Goal: Task Accomplishment & Management: Use online tool/utility

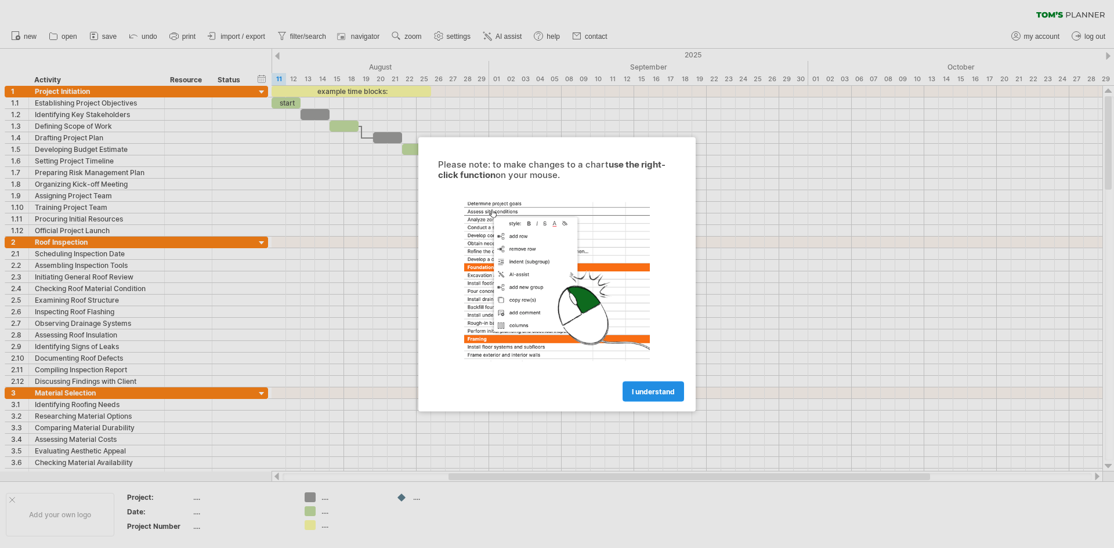
click at [642, 389] on span "I understand" at bounding box center [653, 391] width 43 height 9
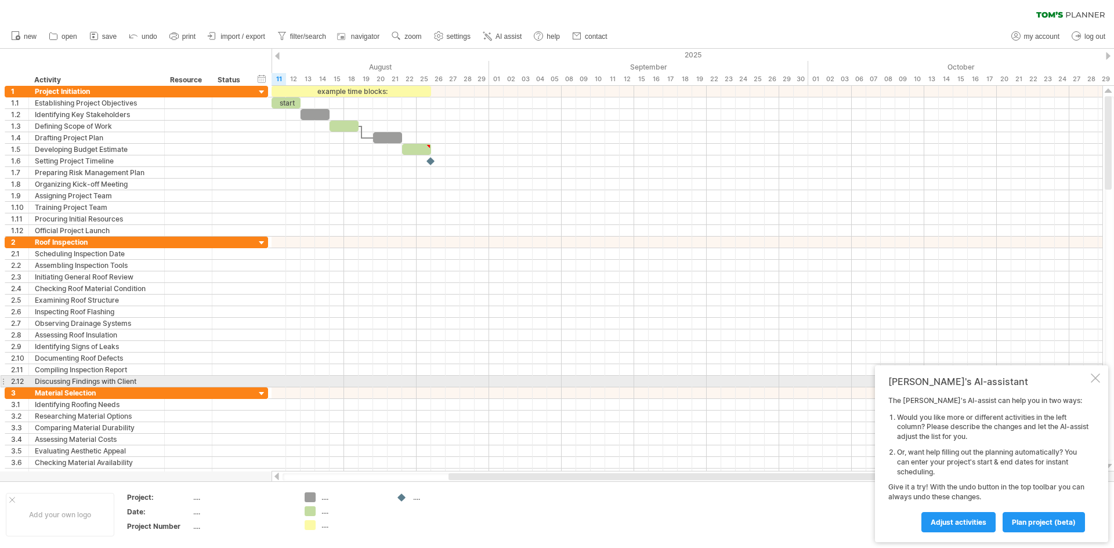
click at [1095, 379] on div at bounding box center [1095, 378] width 9 height 9
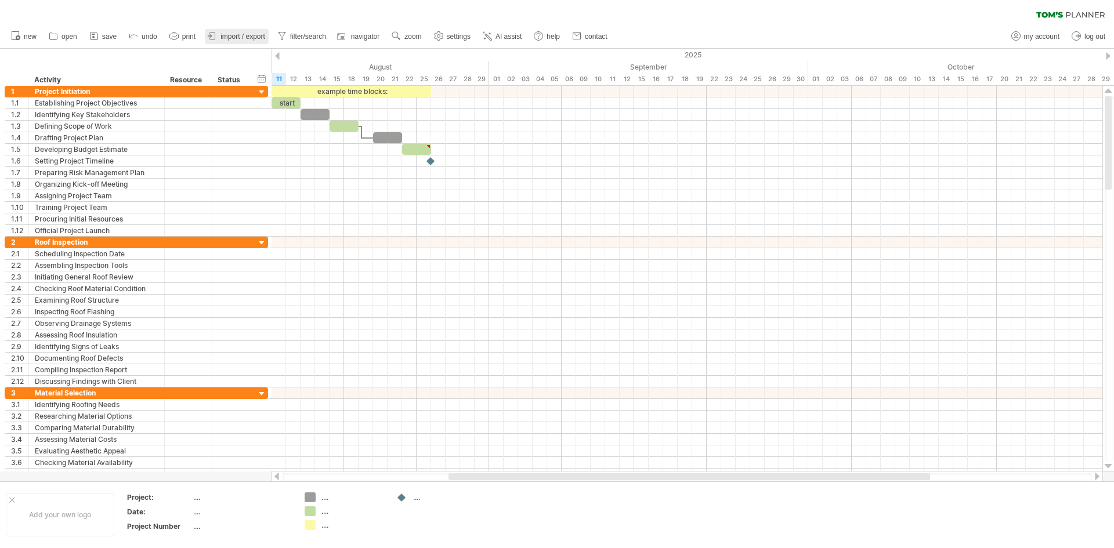
click at [246, 36] on span "import / export" at bounding box center [242, 36] width 45 height 8
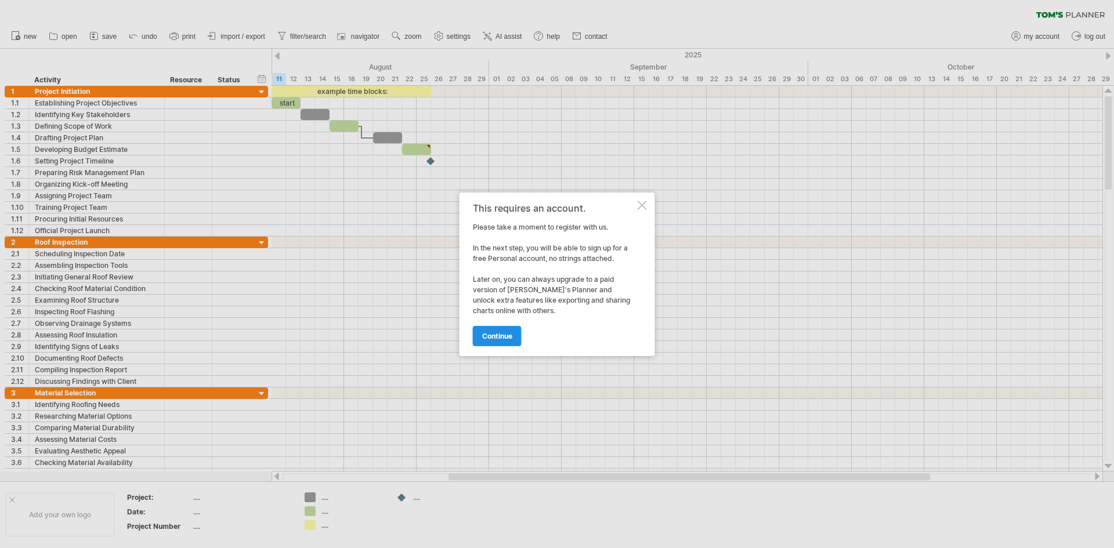
click at [495, 337] on span "continue" at bounding box center [497, 336] width 30 height 9
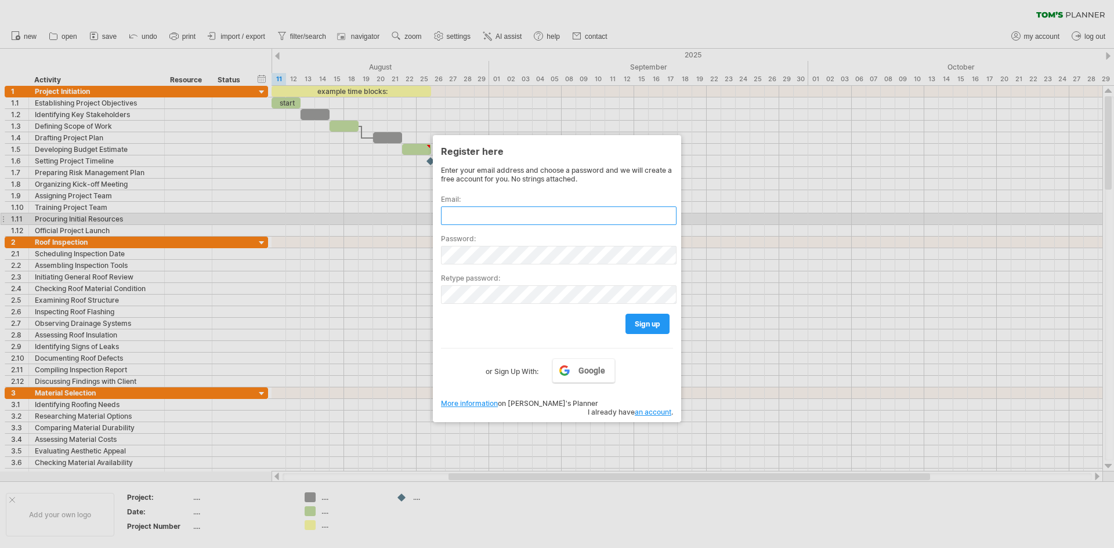
click at [490, 219] on input "text" at bounding box center [559, 216] width 236 height 19
type input "**********"
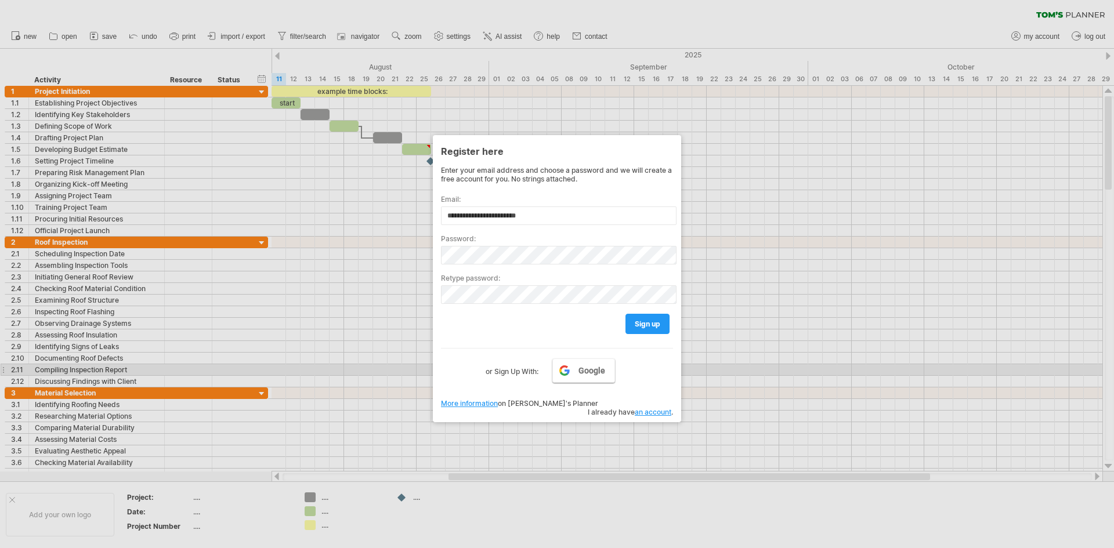
click at [570, 368] on link "Google" at bounding box center [583, 371] width 63 height 24
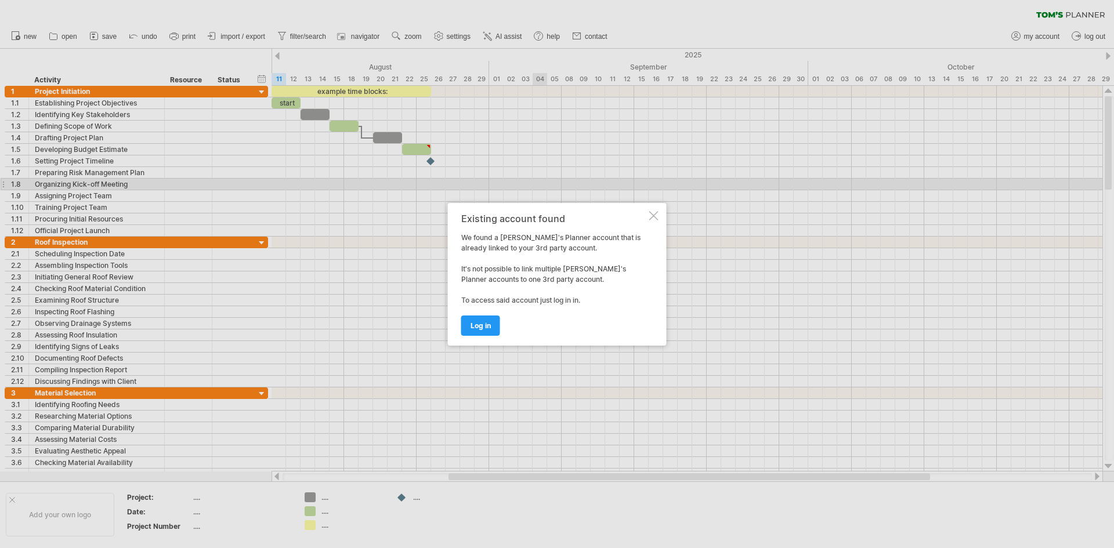
click at [652, 215] on div at bounding box center [653, 215] width 9 height 9
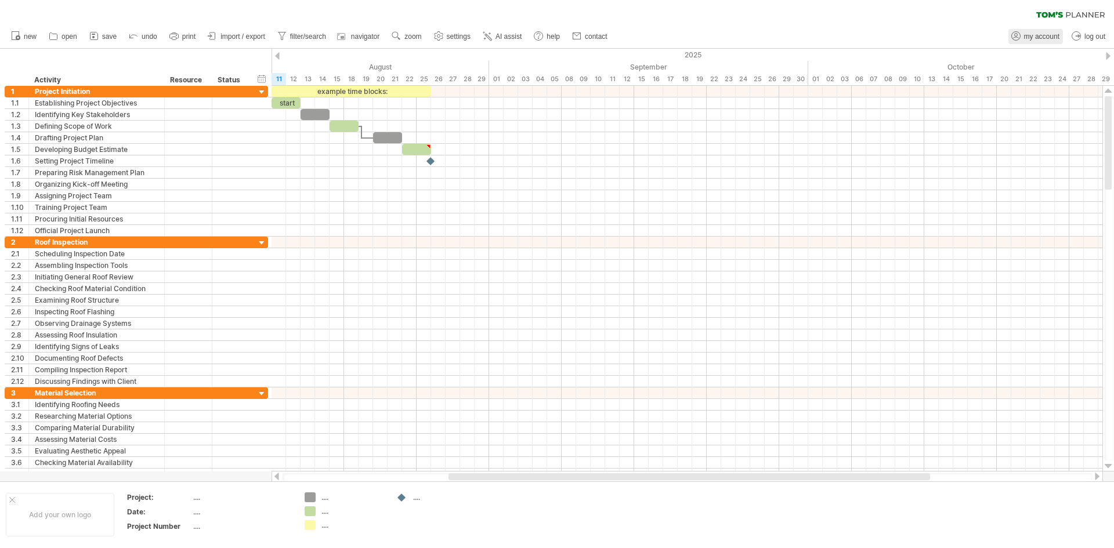
click at [1042, 34] on span "my account" at bounding box center [1041, 36] width 35 height 8
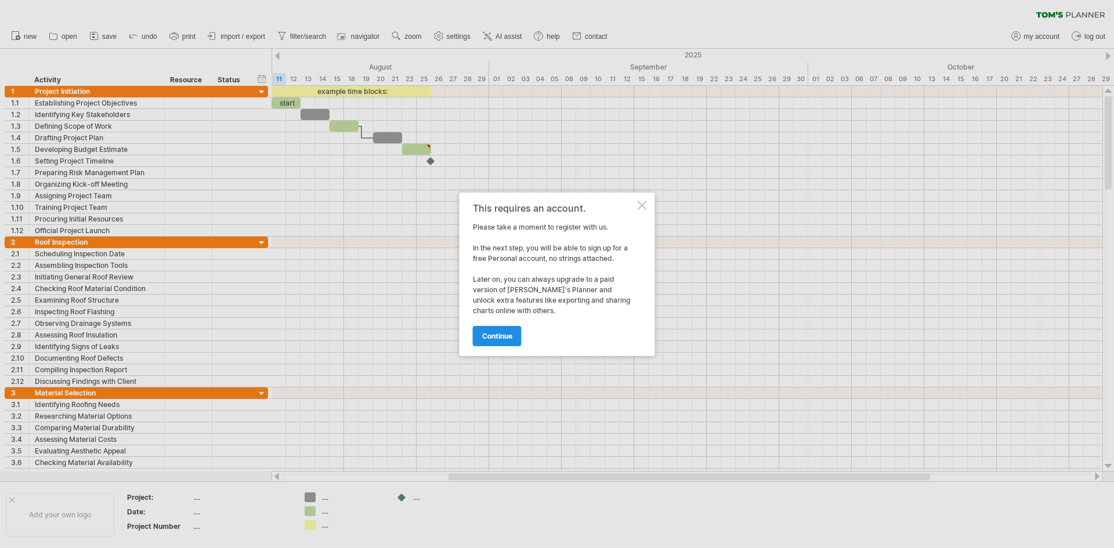
click at [504, 334] on span "continue" at bounding box center [497, 336] width 30 height 9
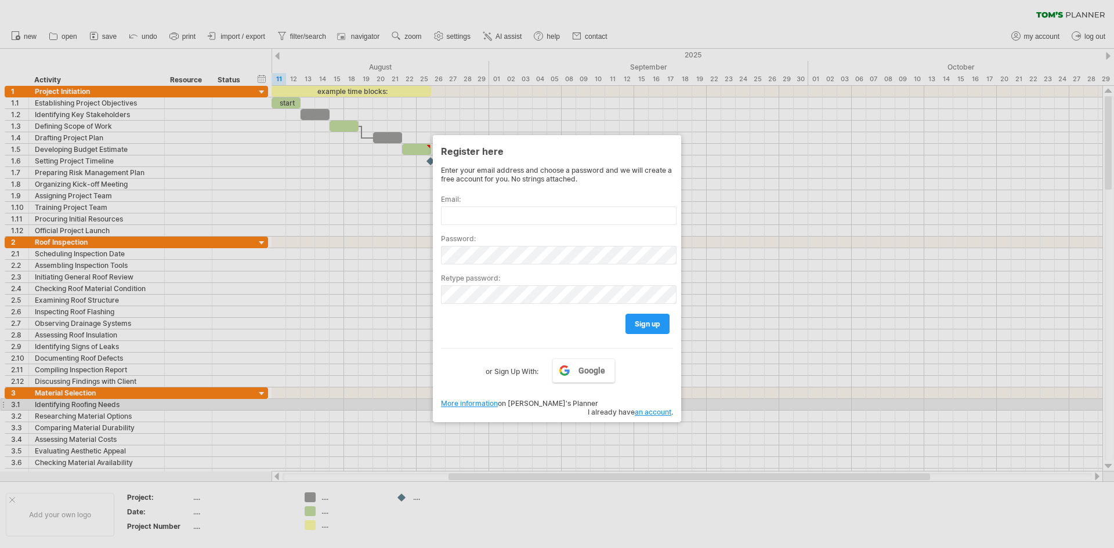
click at [645, 408] on link "an account" at bounding box center [653, 412] width 37 height 9
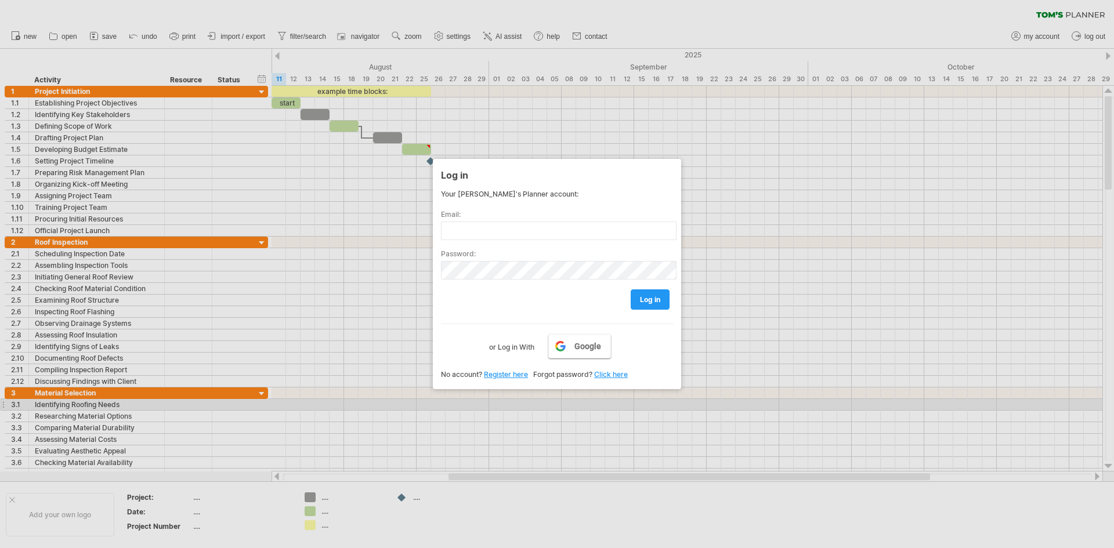
click at [568, 342] on link "Google" at bounding box center [579, 346] width 63 height 24
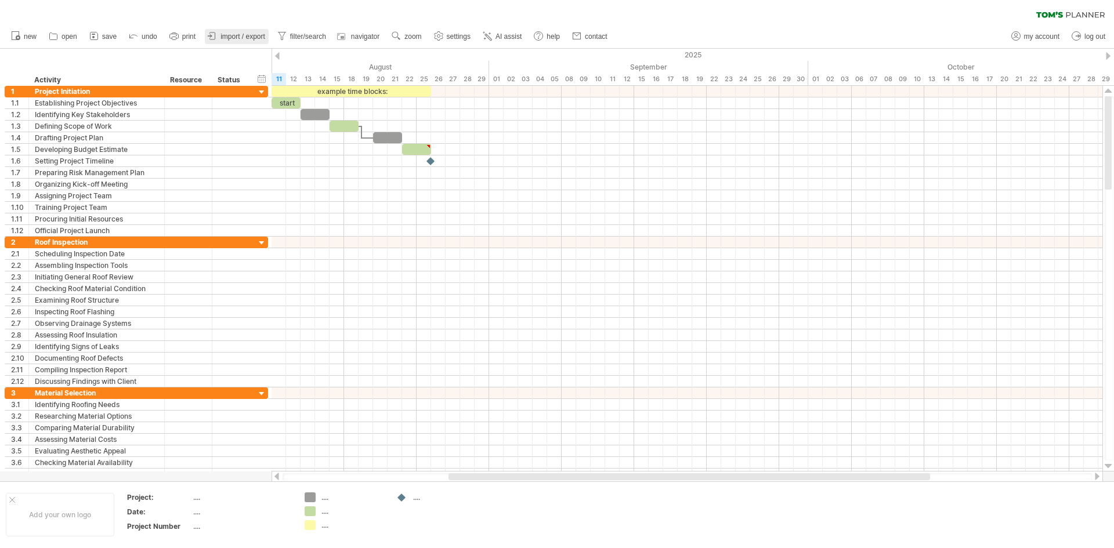
click at [254, 37] on span "import / export" at bounding box center [242, 36] width 45 height 8
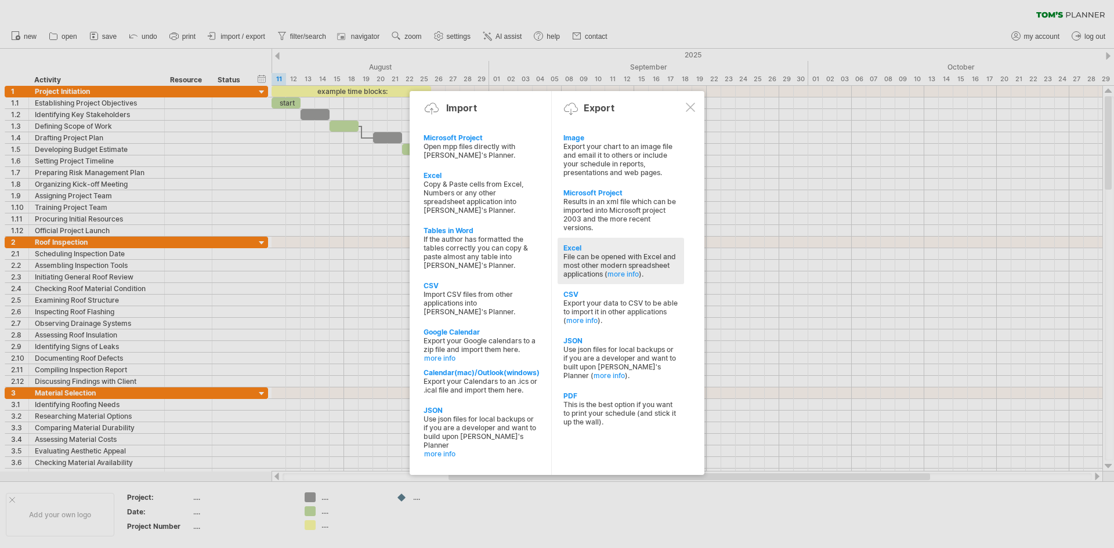
click at [595, 252] on div "File can be opened with Excel and most other modern spreadsheet applications ( …" at bounding box center [620, 265] width 115 height 26
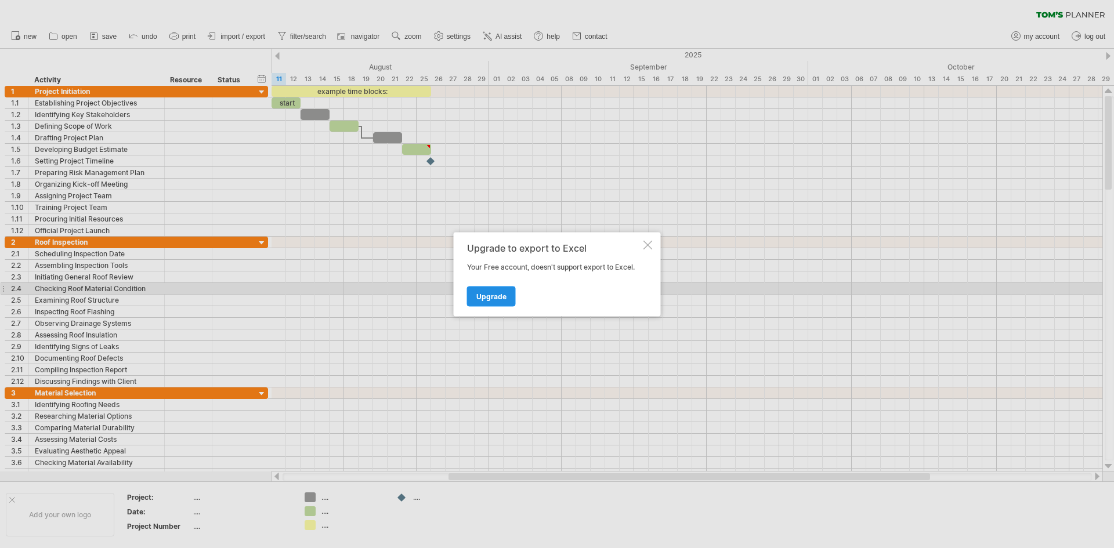
click at [502, 295] on span "Upgrade" at bounding box center [491, 296] width 30 height 9
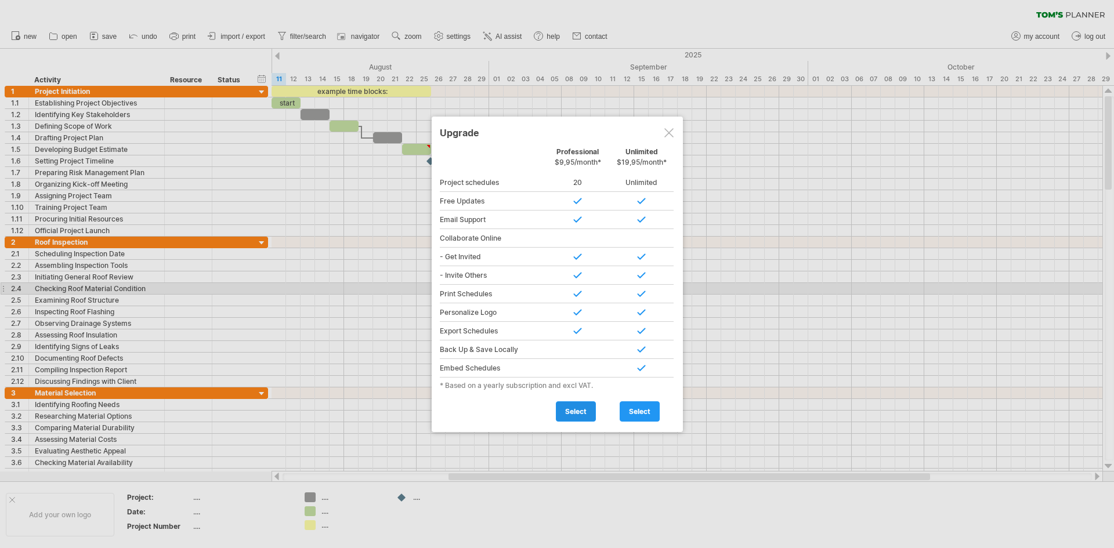
click at [574, 407] on span "select" at bounding box center [575, 411] width 21 height 9
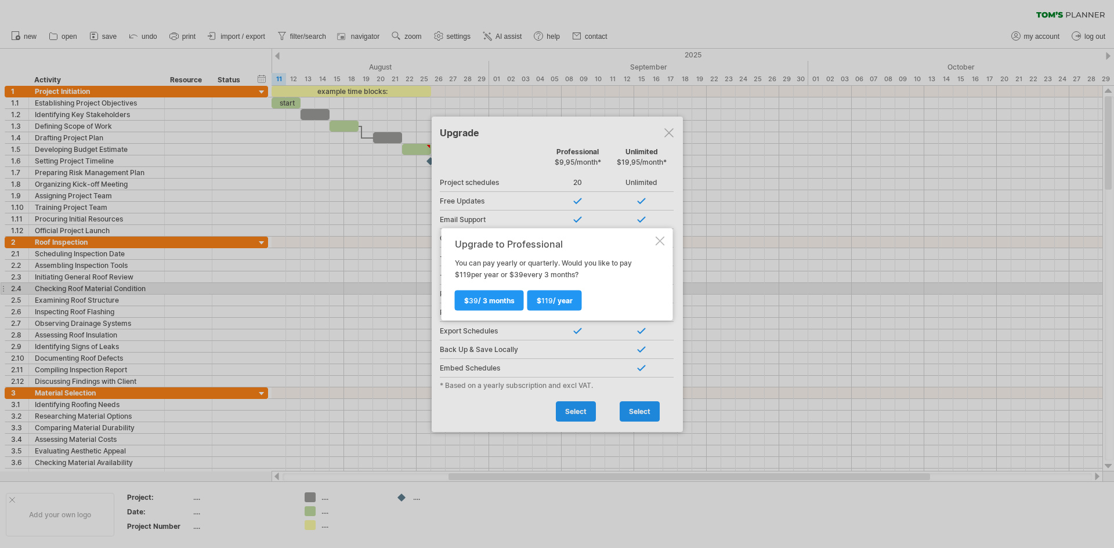
click at [661, 237] on div at bounding box center [660, 240] width 9 height 9
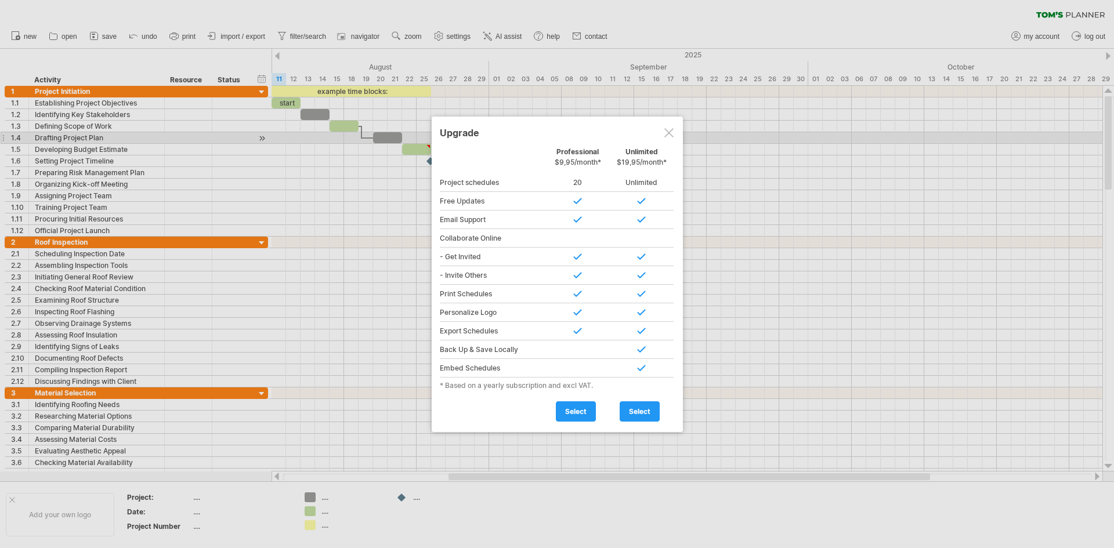
click at [670, 136] on div at bounding box center [668, 132] width 9 height 9
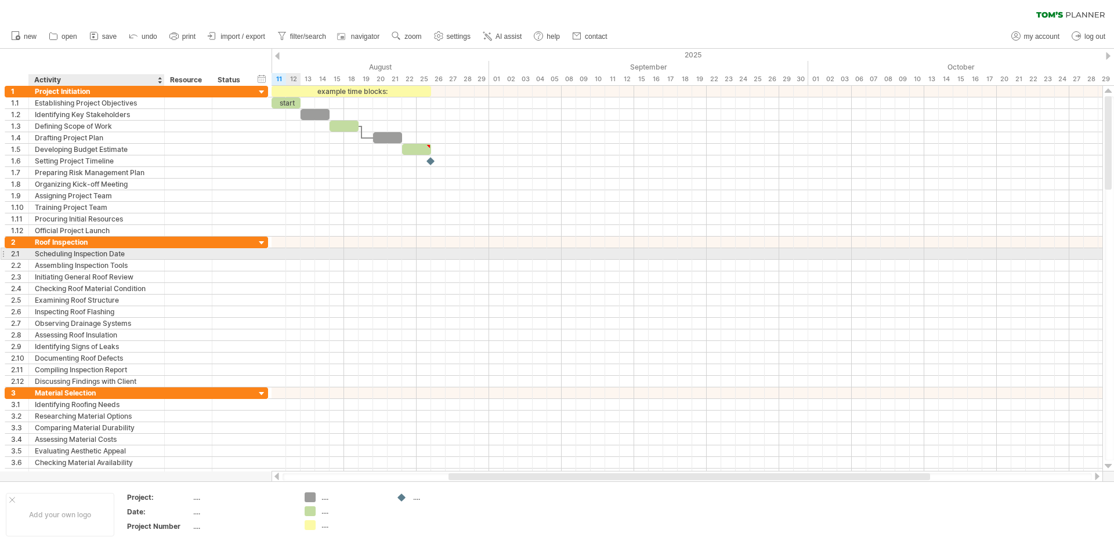
click at [97, 255] on div "Scheduling Inspection Date" at bounding box center [97, 253] width 124 height 11
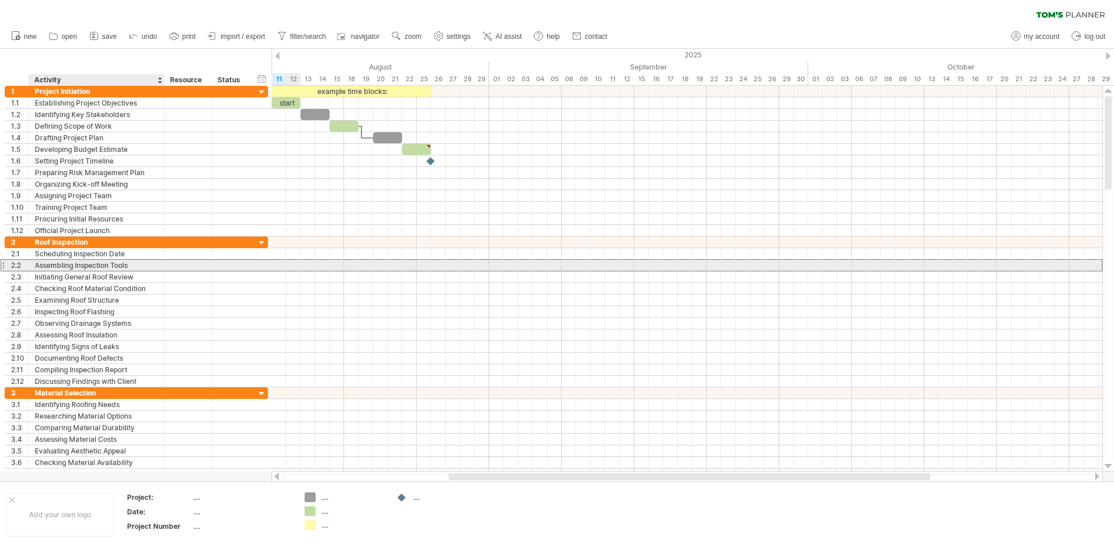
click at [95, 268] on div "Assembling Inspection Tools" at bounding box center [97, 265] width 124 height 11
click at [86, 267] on input "**********" at bounding box center [97, 265] width 124 height 11
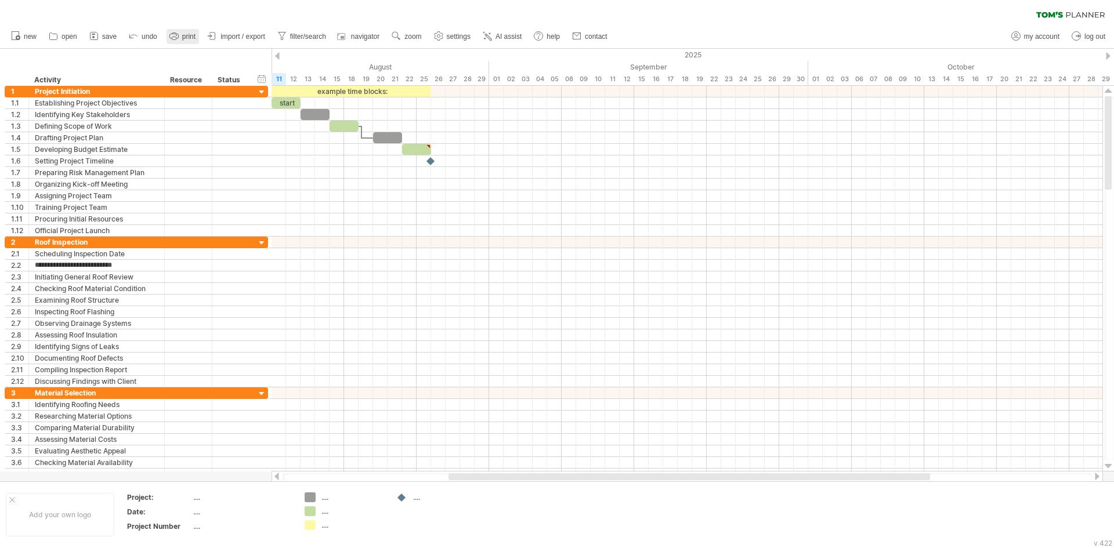
click at [192, 39] on span "print" at bounding box center [188, 36] width 13 height 8
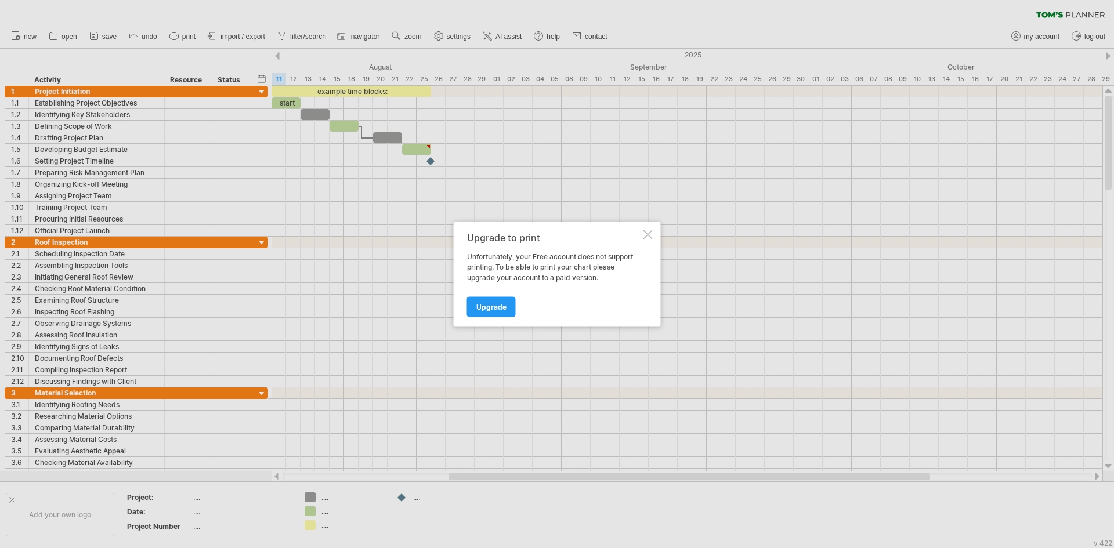
click at [646, 236] on div at bounding box center [647, 234] width 9 height 9
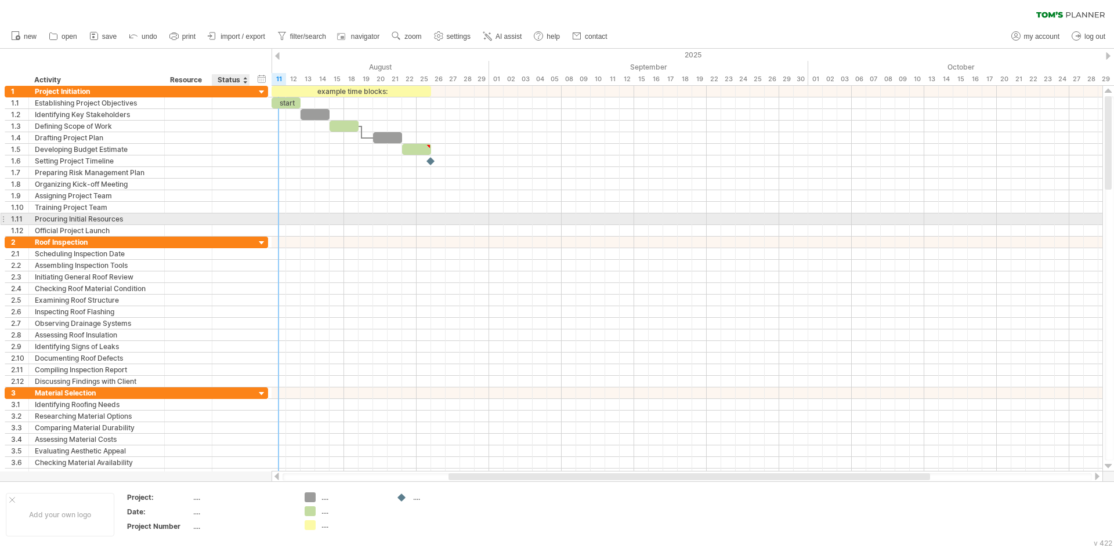
click at [226, 218] on div at bounding box center [231, 218] width 26 height 11
click at [121, 231] on div "Official Project Launch" at bounding box center [97, 230] width 124 height 11
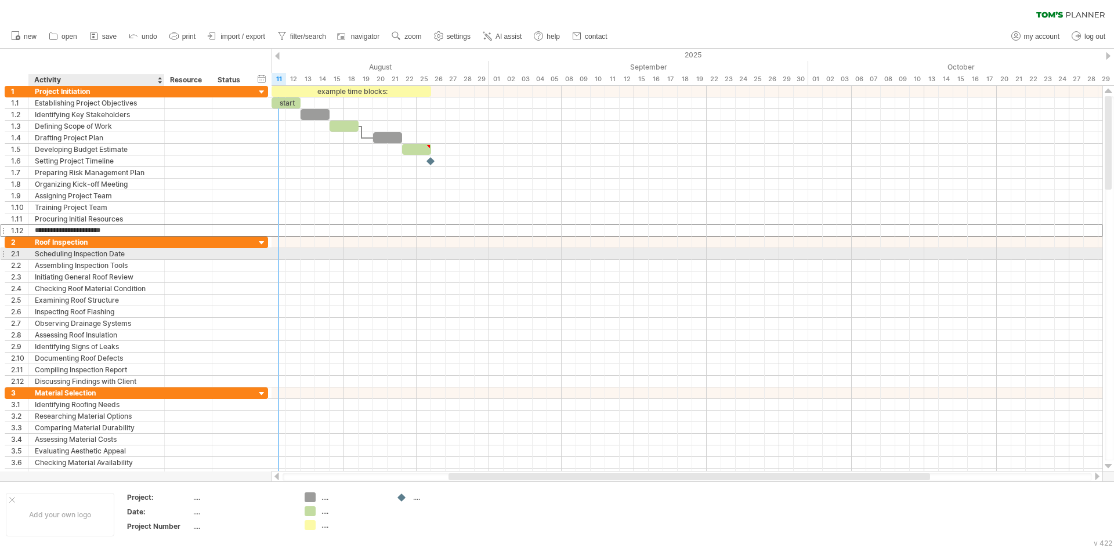
click at [126, 255] on div "Scheduling Inspection Date" at bounding box center [97, 253] width 124 height 11
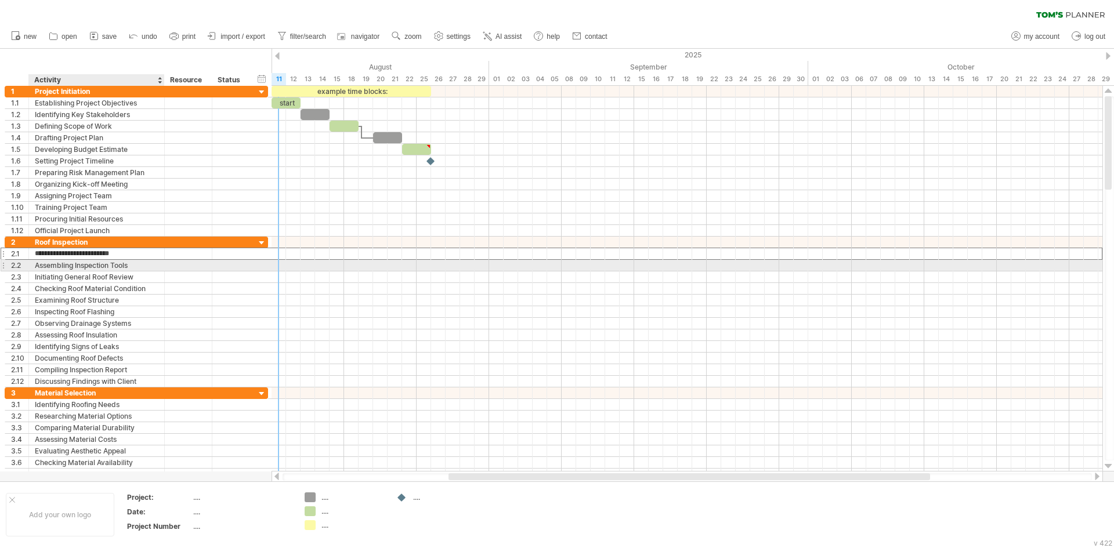
click at [120, 268] on div "Assembling Inspection Tools" at bounding box center [97, 265] width 124 height 11
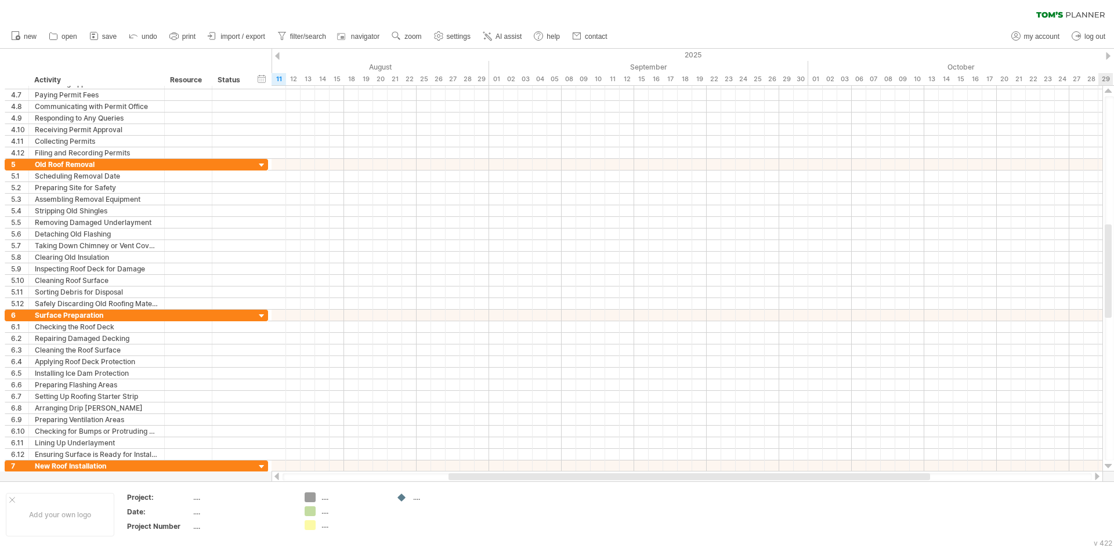
drag, startPoint x: 1111, startPoint y: 129, endPoint x: 1119, endPoint y: 256, distance: 127.3
click at [1113, 256] on html "progress(100%) Trying to reach [DOMAIN_NAME] Connected again... 0% clear filter…" at bounding box center [557, 275] width 1114 height 551
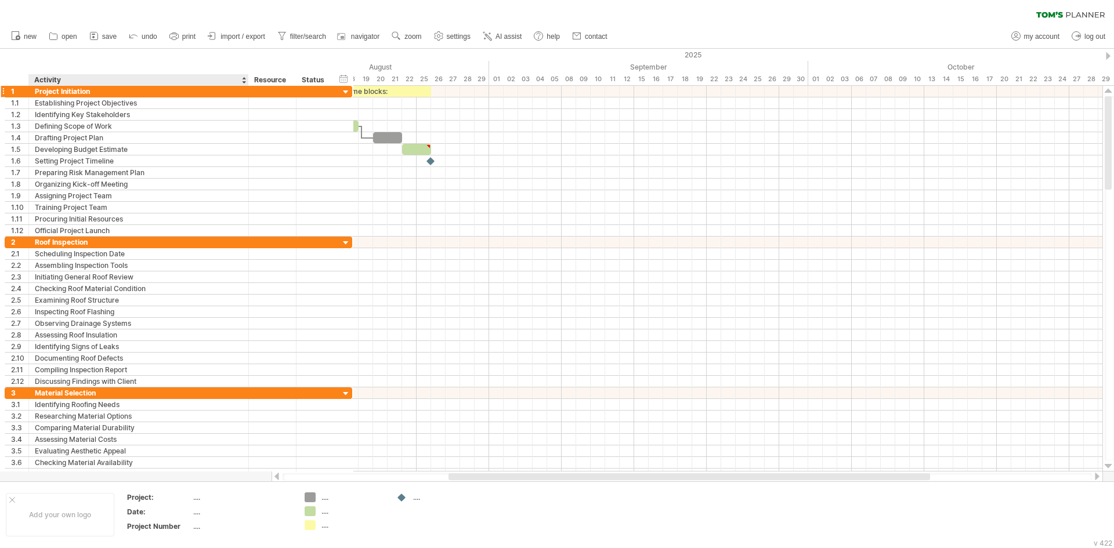
drag, startPoint x: 162, startPoint y: 79, endPoint x: 247, endPoint y: 89, distance: 84.7
click at [247, 89] on div "Trying to reach [DOMAIN_NAME] Connected again... 0% clear filter new 1" at bounding box center [557, 274] width 1114 height 548
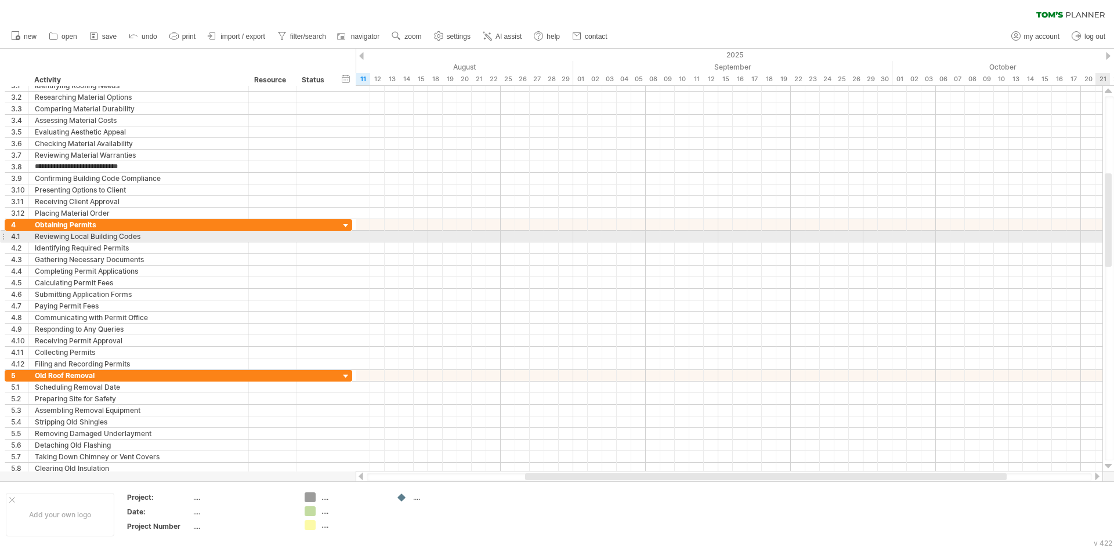
drag, startPoint x: 1109, startPoint y: 162, endPoint x: 1107, endPoint y: 240, distance: 77.8
click at [1107, 240] on div at bounding box center [1108, 219] width 7 height 93
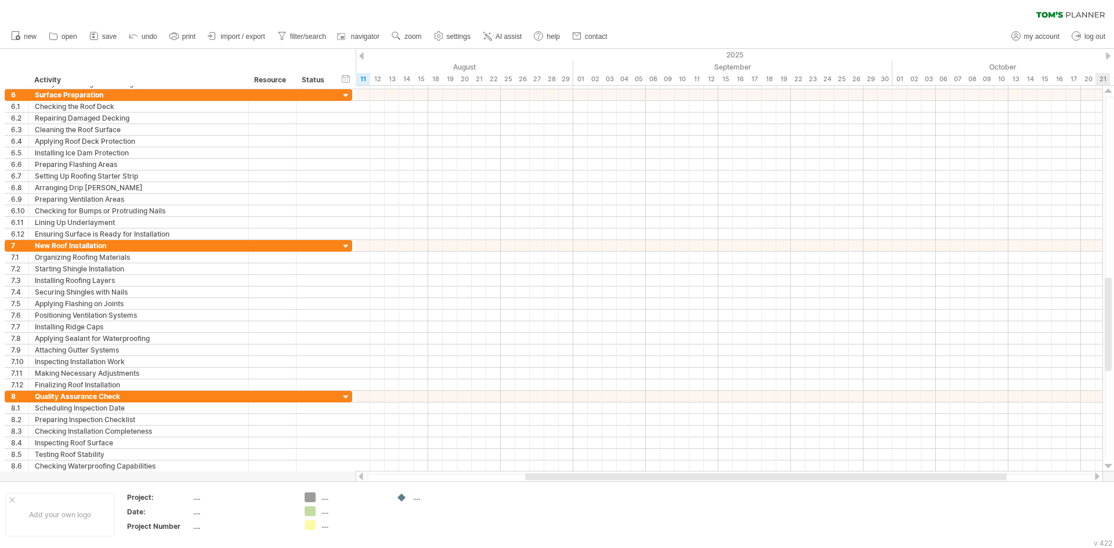
drag, startPoint x: 1110, startPoint y: 215, endPoint x: 1117, endPoint y: 319, distance: 104.7
click at [1113, 319] on html "progress(100%) Trying to reach [DOMAIN_NAME] Connected again... 0% clear filter…" at bounding box center [557, 275] width 1114 height 551
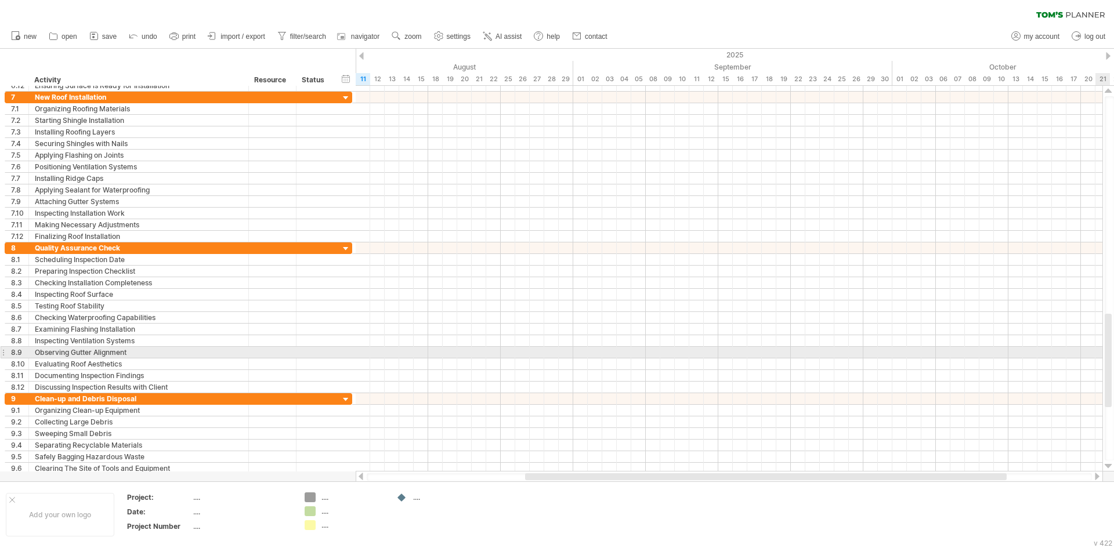
drag, startPoint x: 1110, startPoint y: 309, endPoint x: 1109, endPoint y: 354, distance: 45.8
click at [1109, 354] on div at bounding box center [1108, 360] width 7 height 93
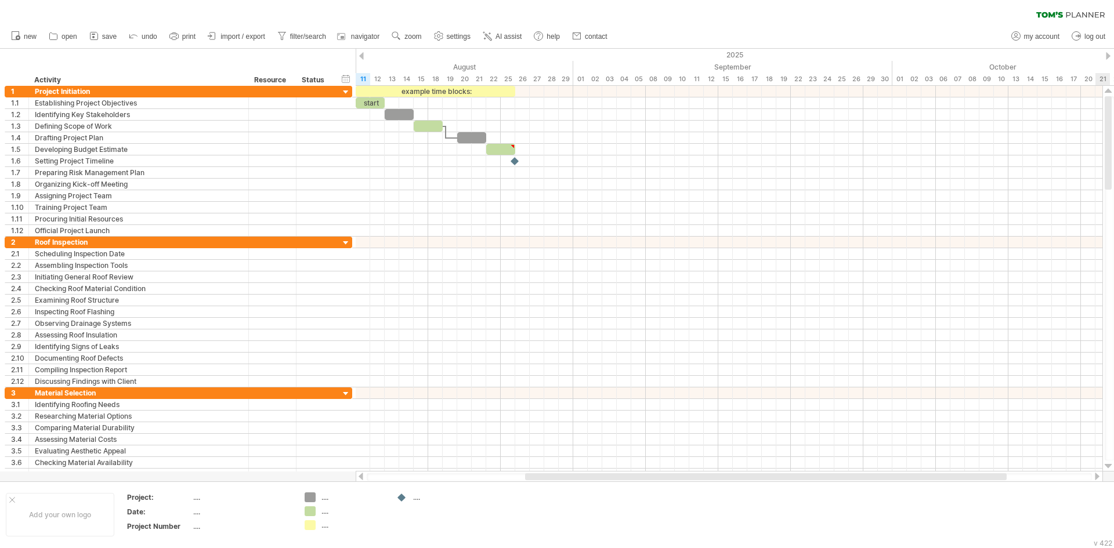
drag, startPoint x: 1109, startPoint y: 329, endPoint x: 1130, endPoint y: 88, distance: 242.2
click at [1113, 88] on html "progress(100%) Trying to reach [DOMAIN_NAME] Connected again... 0% clear filter…" at bounding box center [557, 275] width 1114 height 551
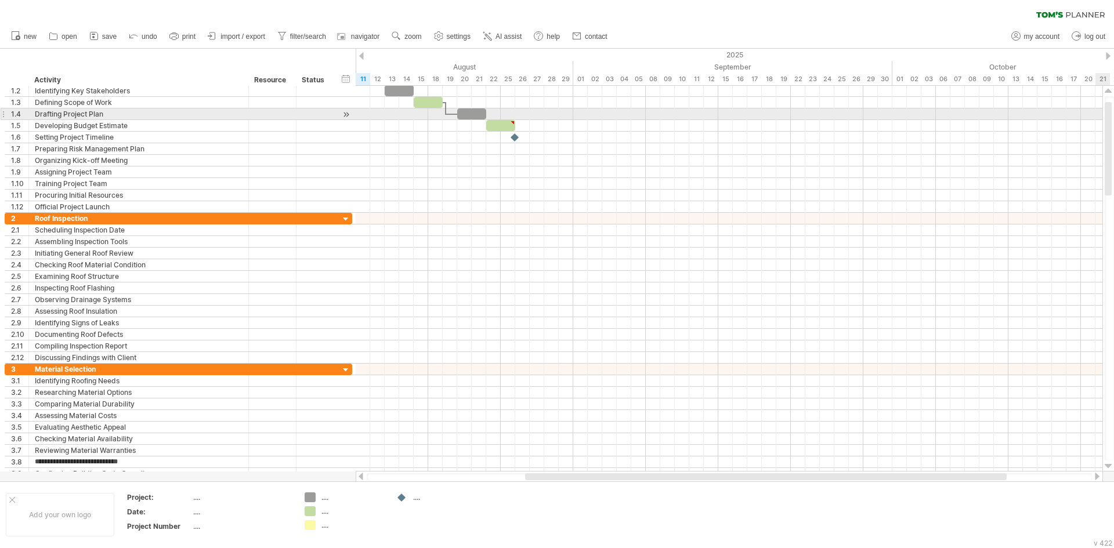
click at [1108, 117] on div at bounding box center [1108, 148] width 7 height 93
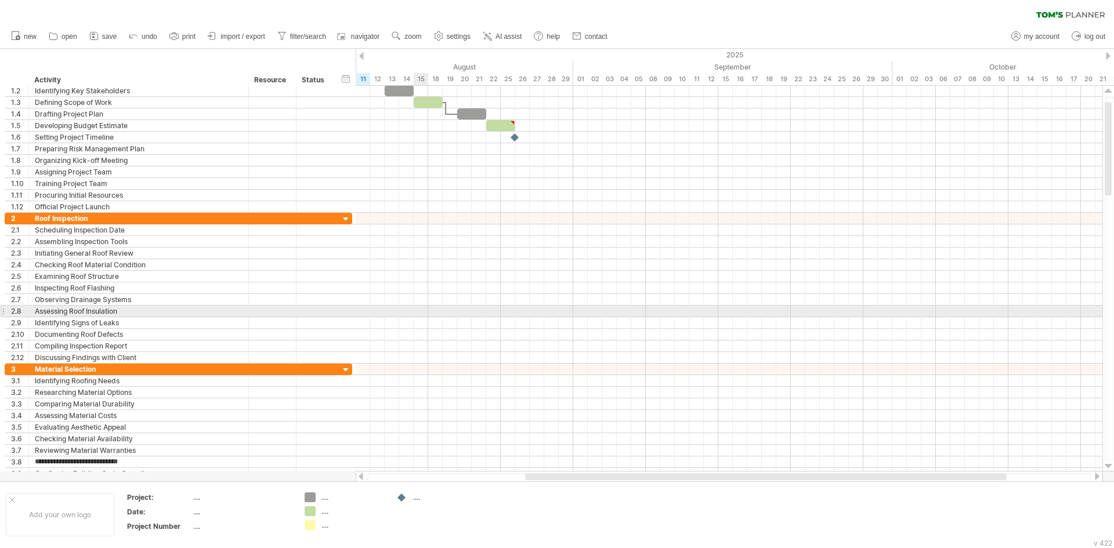
click at [421, 306] on div at bounding box center [729, 312] width 747 height 12
